Goal: Navigation & Orientation: Go to known website

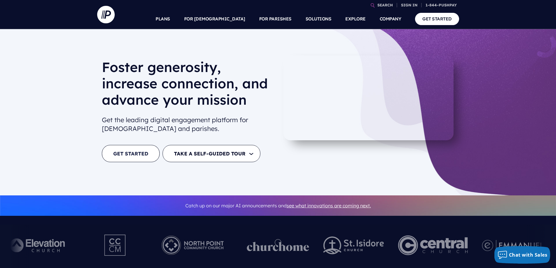
click at [124, 150] on link "GET STARTED" at bounding box center [131, 153] width 58 height 17
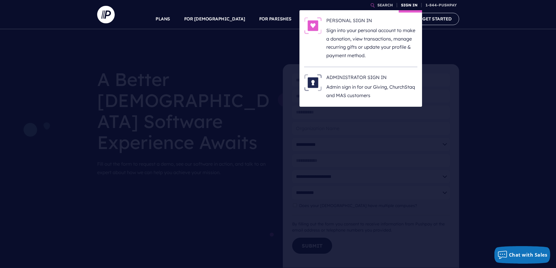
click at [410, 6] on link "SIGN IN" at bounding box center [409, 5] width 21 height 10
click at [356, 19] on h6 "PERSONAL SIGN IN" at bounding box center [371, 21] width 91 height 9
